Goal: Task Accomplishment & Management: Manage account settings

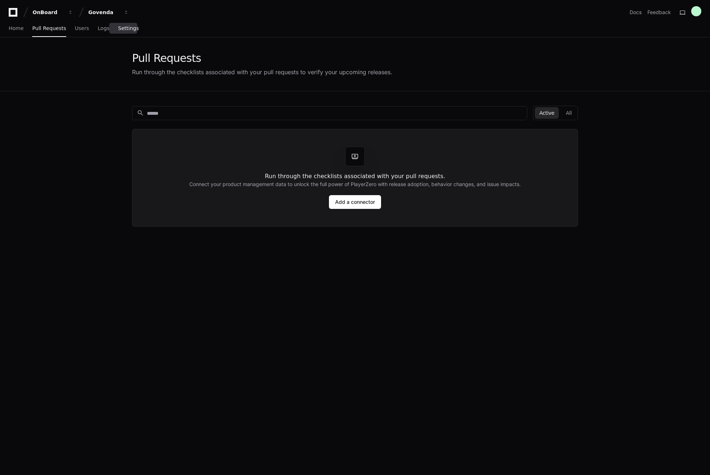
click at [122, 28] on span "Settings" at bounding box center [128, 28] width 21 height 4
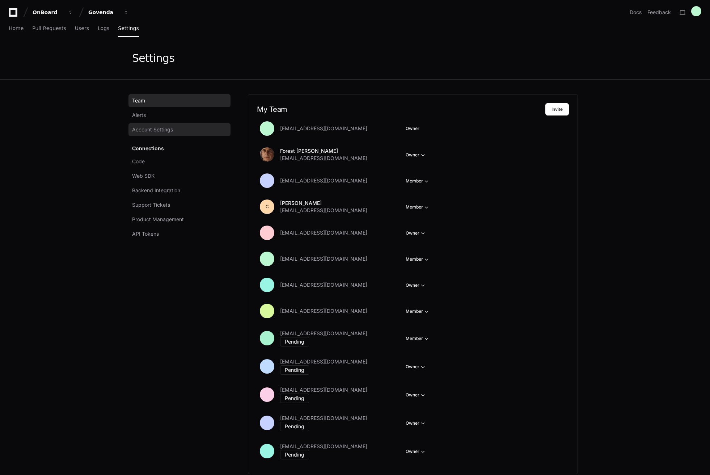
click at [149, 134] on link "Account Settings" at bounding box center [179, 129] width 102 height 13
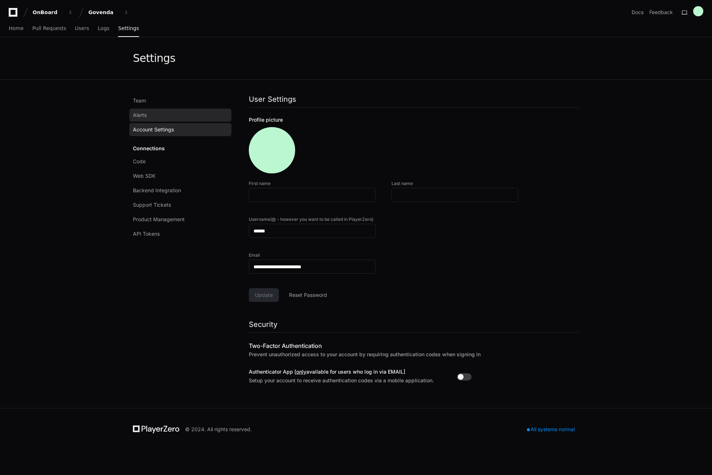
click at [141, 121] on link "Alerts" at bounding box center [180, 115] width 102 height 13
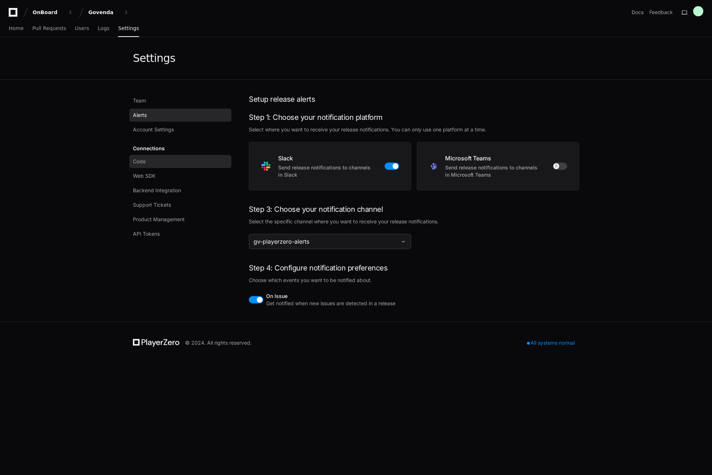
click at [140, 164] on span "Code" at bounding box center [139, 161] width 13 height 7
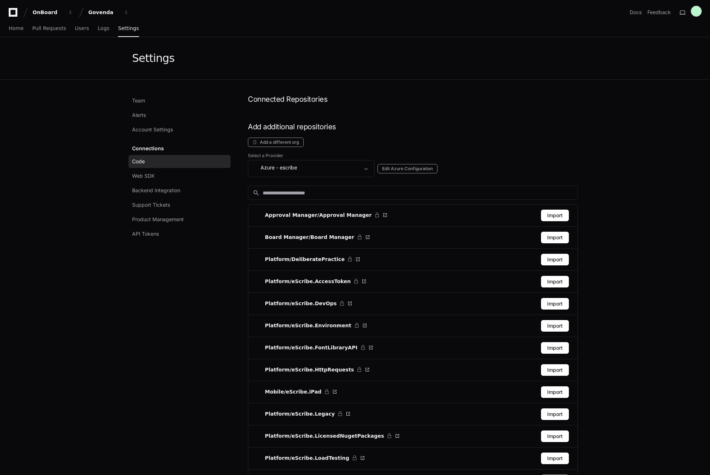
click at [697, 12] on div at bounding box center [696, 11] width 10 height 10
click at [565, 56] on div "Settings" at bounding box center [355, 58] width 446 height 13
click at [58, 30] on span "Pull Requests" at bounding box center [49, 28] width 34 height 4
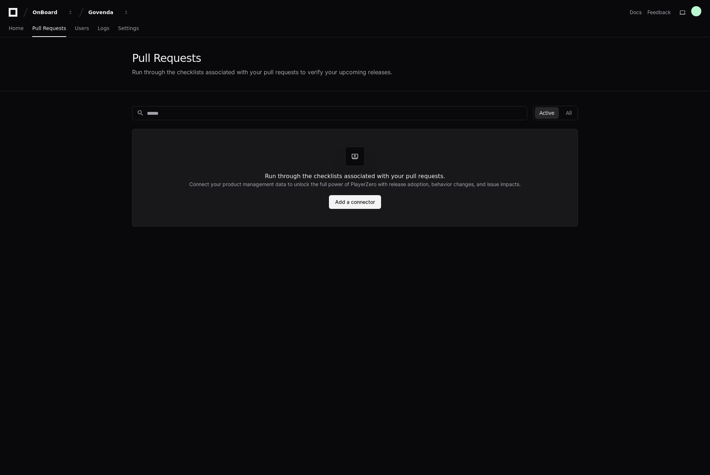
click at [349, 204] on link "Add a connector" at bounding box center [355, 202] width 52 height 14
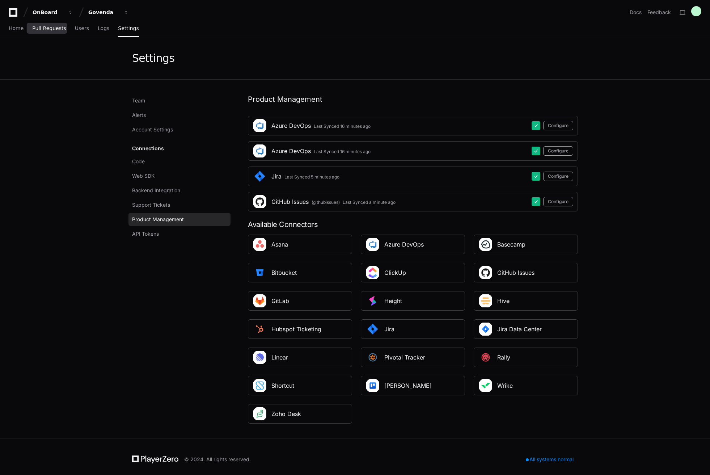
click at [48, 28] on span "Pull Requests" at bounding box center [49, 28] width 34 height 4
